Goal: Information Seeking & Learning: Find specific fact

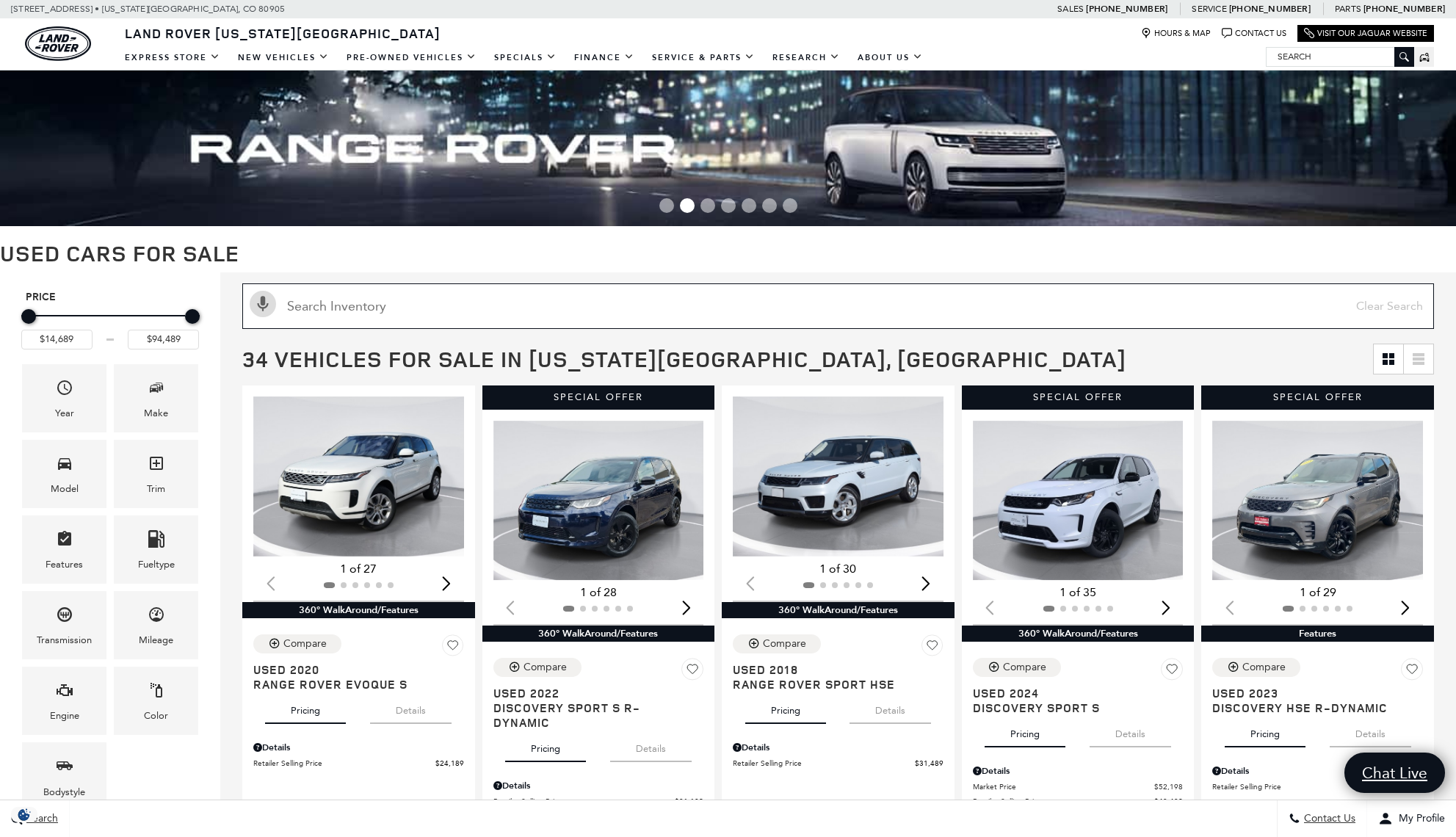
click at [428, 303] on input "text" at bounding box center [837, 306] width 1192 height 46
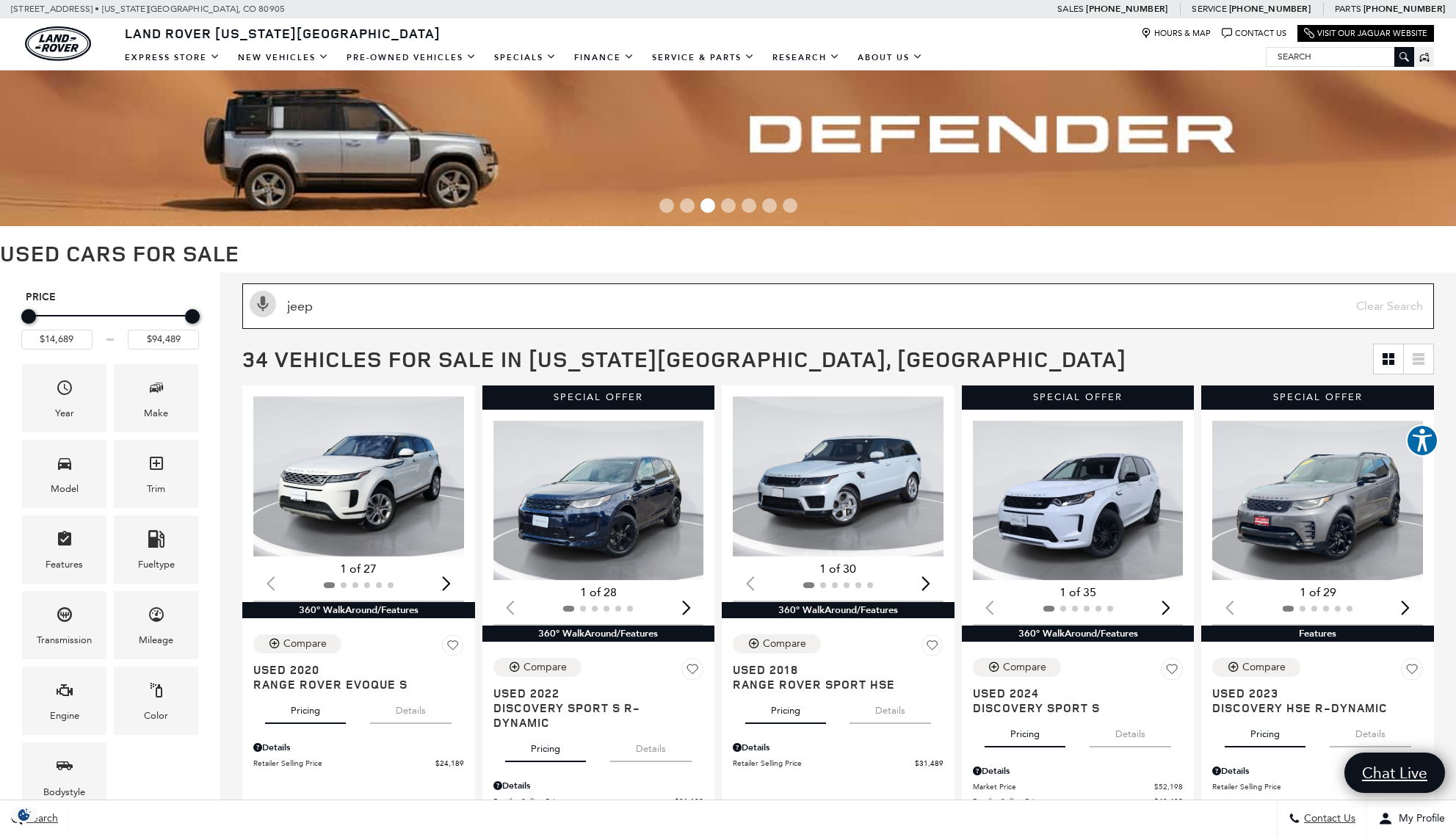
type input "jeep"
type input "$36,589"
type input "$37,589"
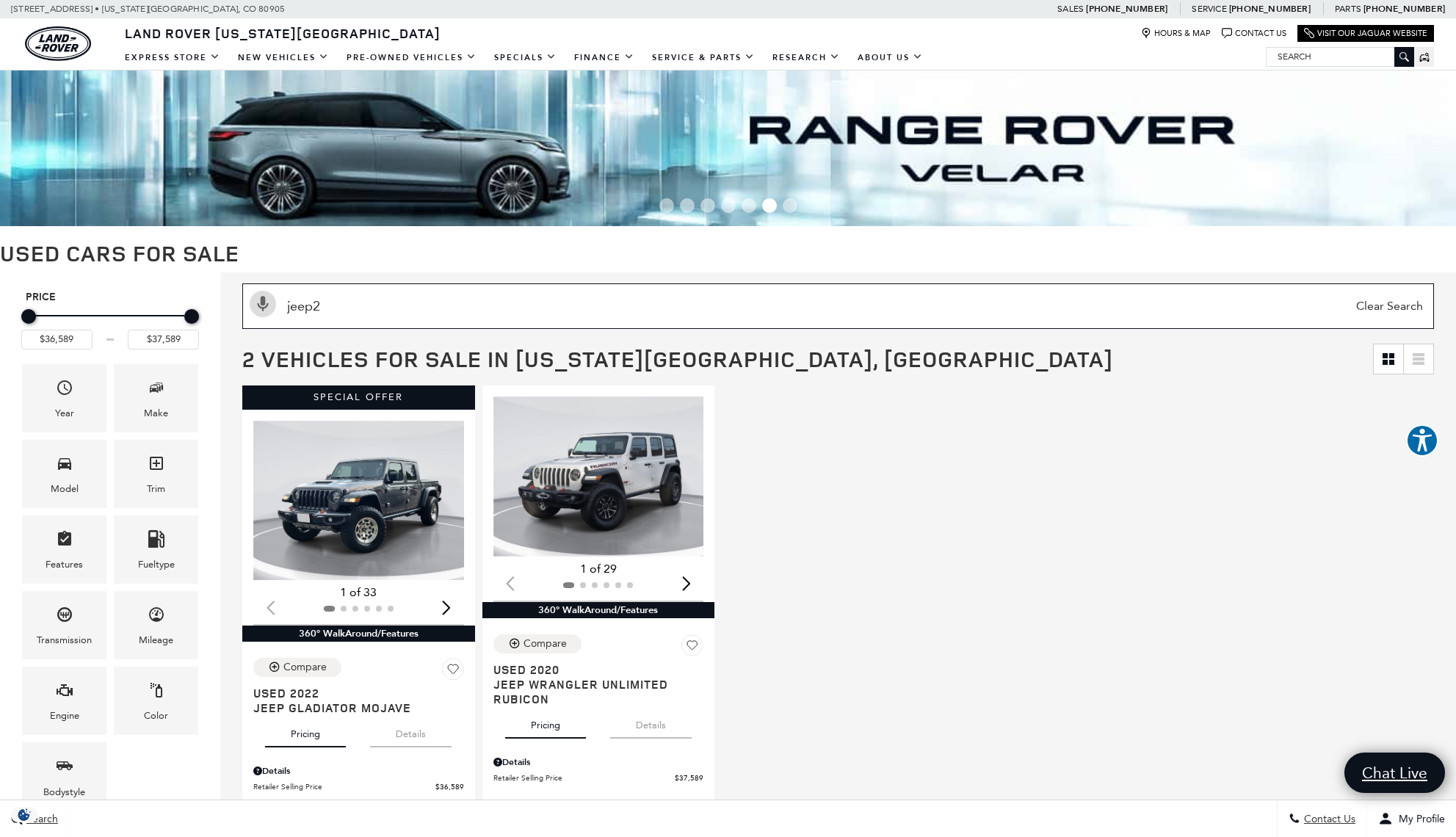
type input "jeep2"
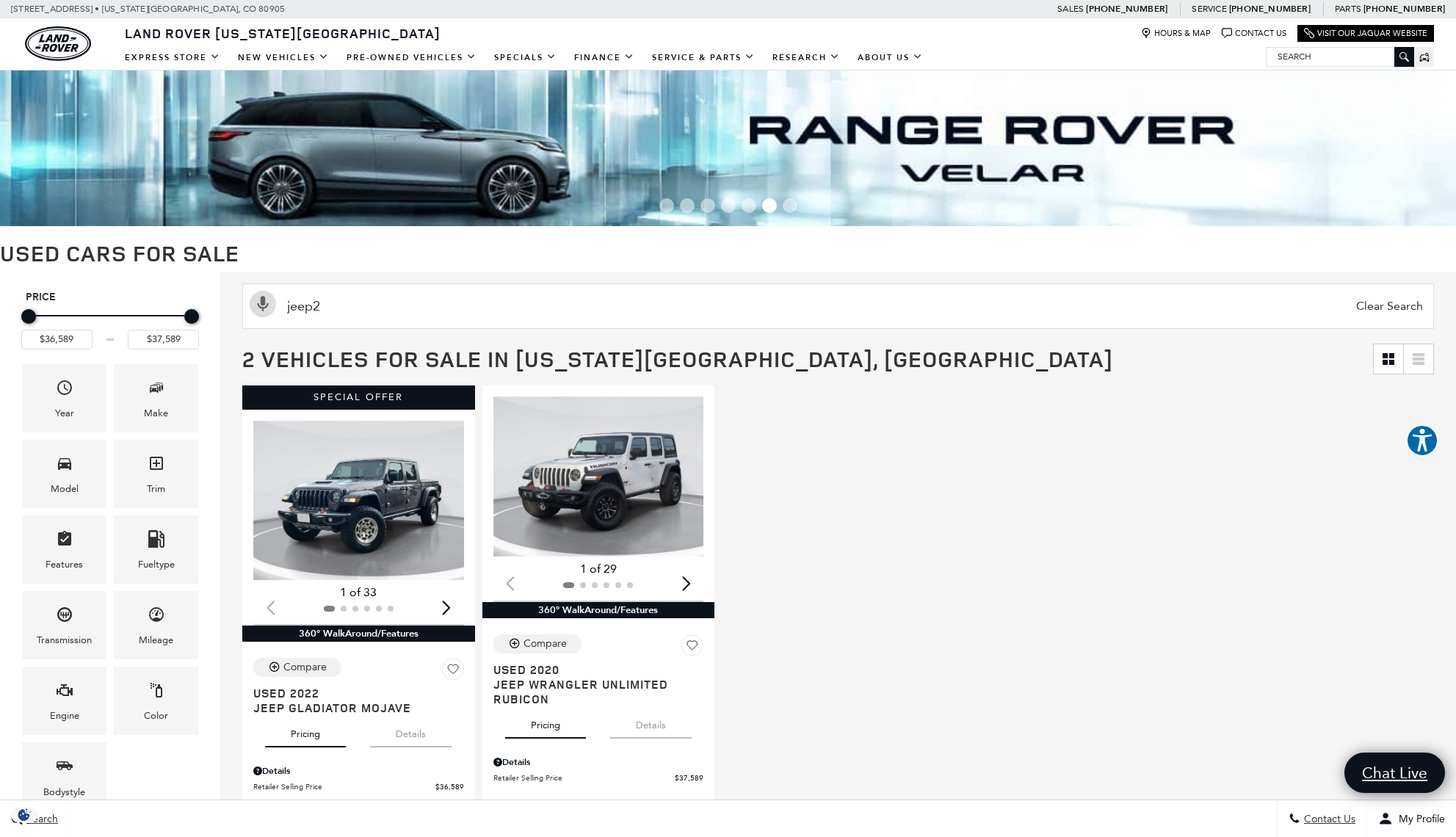
click at [1302, 57] on input "Search" at bounding box center [1340, 56] width 147 height 18
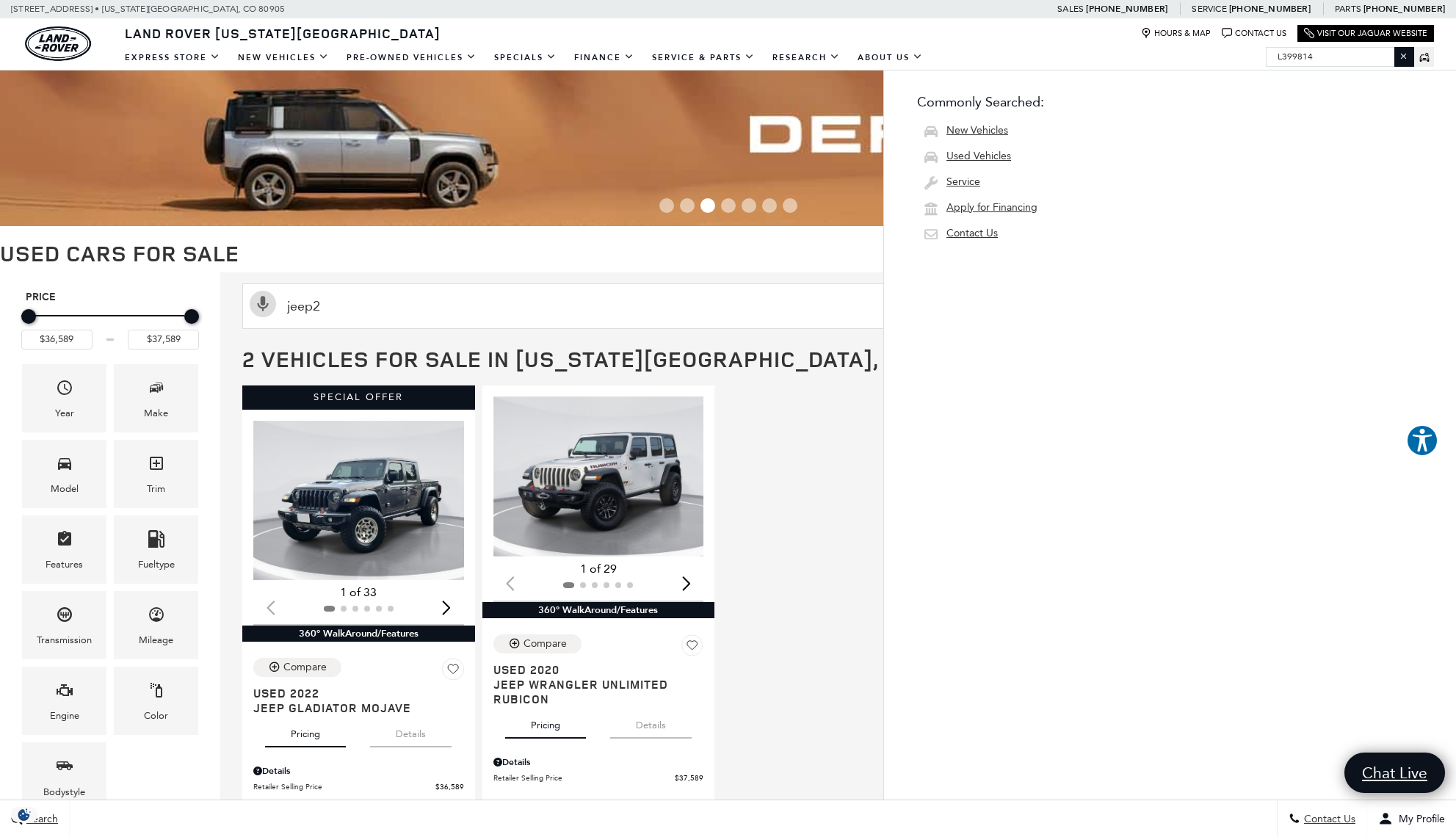
type input "L399814"
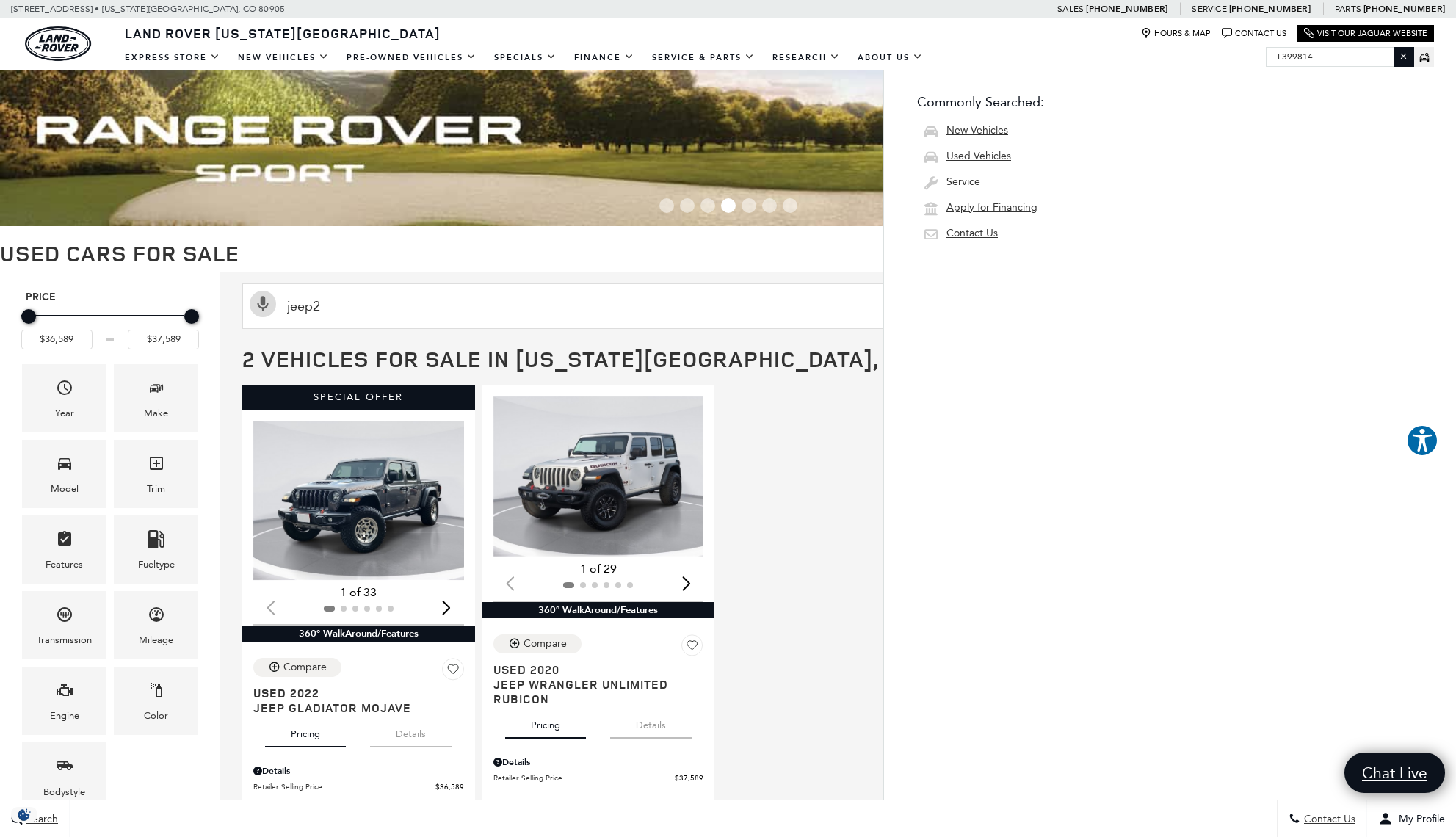
drag, startPoint x: 1277, startPoint y: 60, endPoint x: 1211, endPoint y: 61, distance: 66.0
click at [1211, 61] on div "EXPRESS STORE Shop All Models How Express Works New Vehicles View New Vehicles …" at bounding box center [728, 56] width 1456 height 26
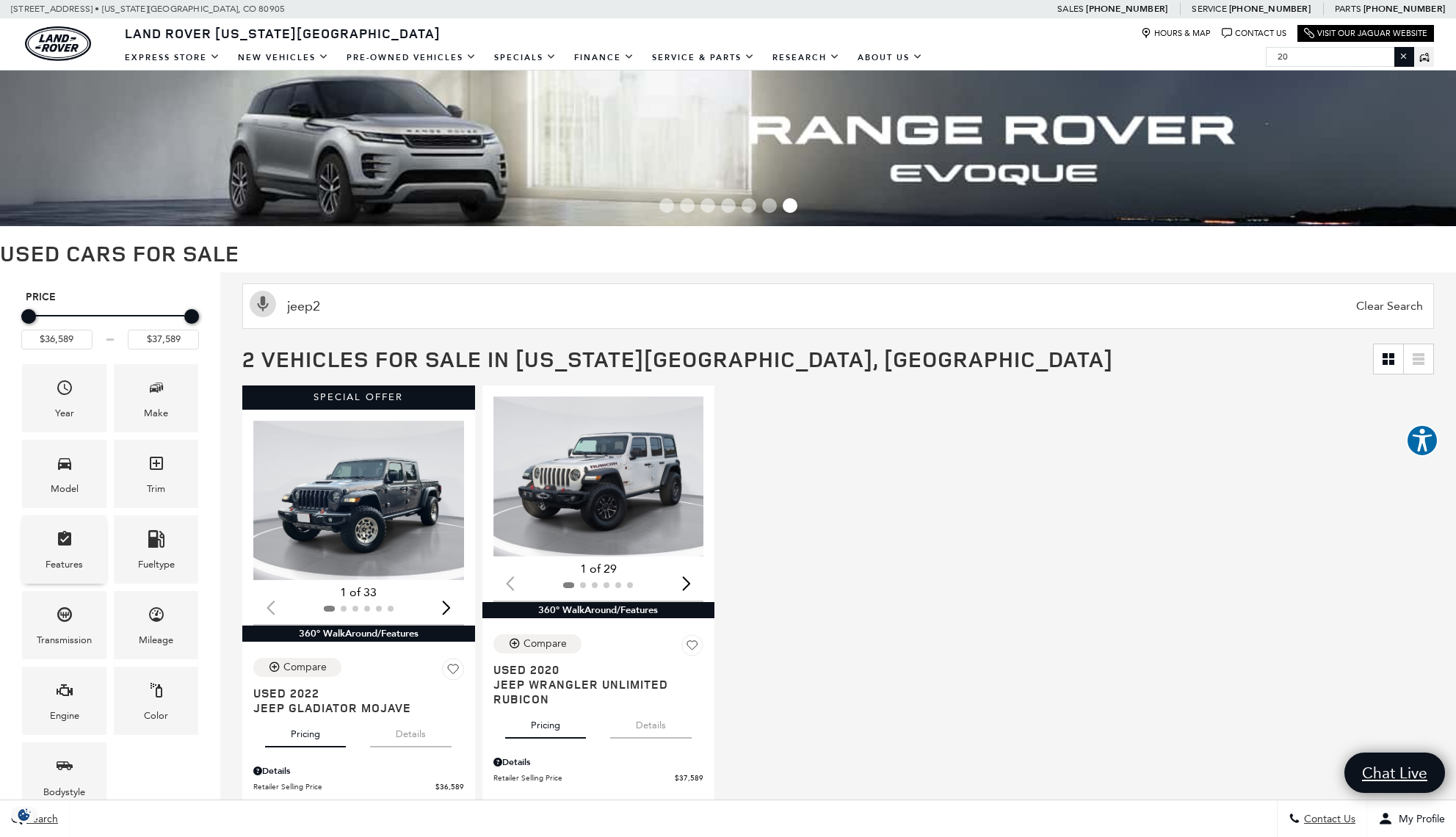
type input "202"
